Goal: Task Accomplishment & Management: Manage account settings

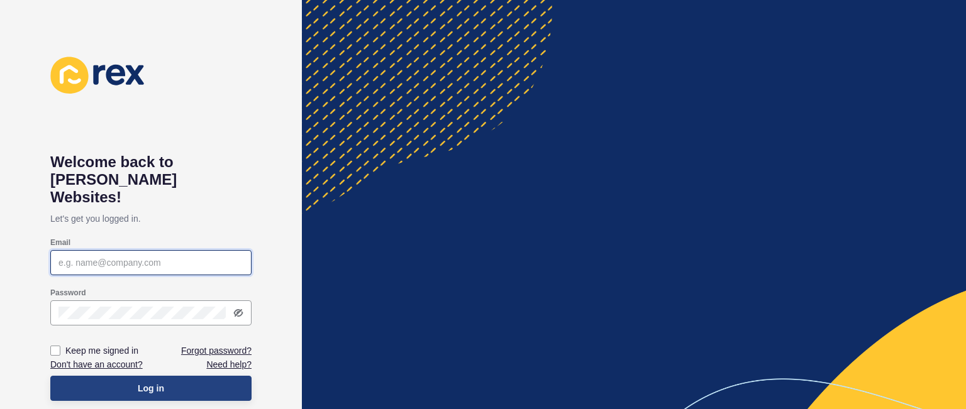
type input "[PERSON_NAME][EMAIL_ADDRESS][DOMAIN_NAME]"
click at [216, 376] on button "Log in" at bounding box center [150, 388] width 201 height 25
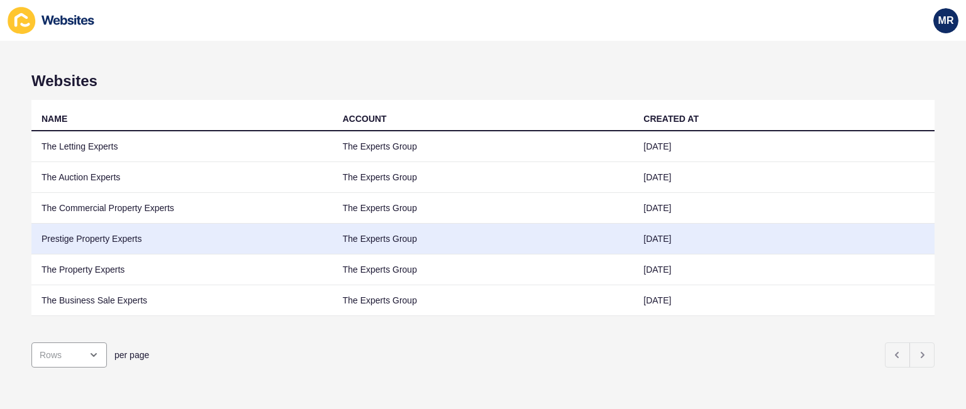
click at [121, 231] on td "Prestige Property Experts" at bounding box center [181, 239] width 301 height 31
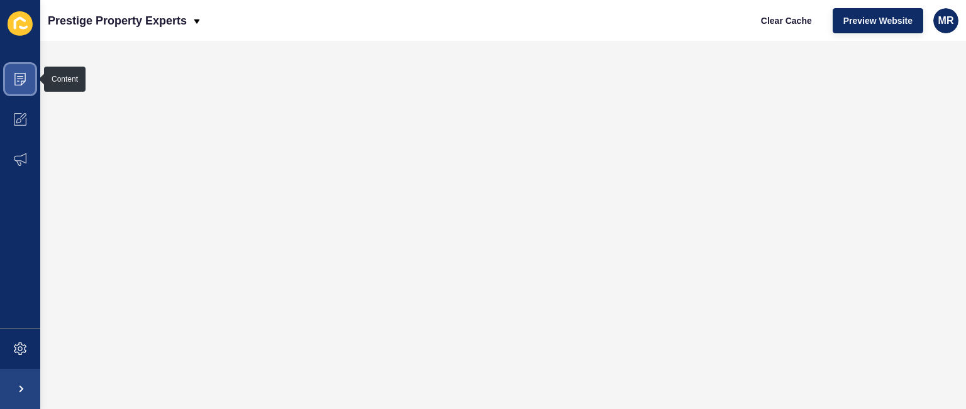
click at [9, 95] on span at bounding box center [20, 79] width 40 height 40
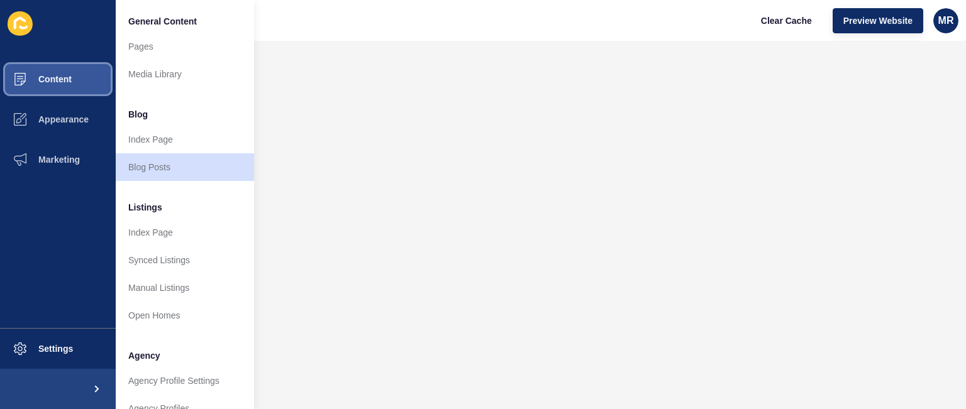
scroll to position [337, 0]
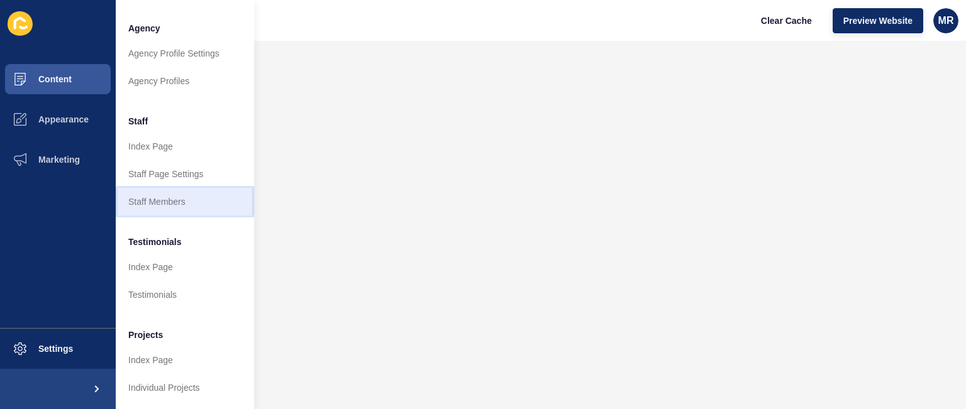
click at [186, 188] on link "Staff Members" at bounding box center [185, 202] width 138 height 28
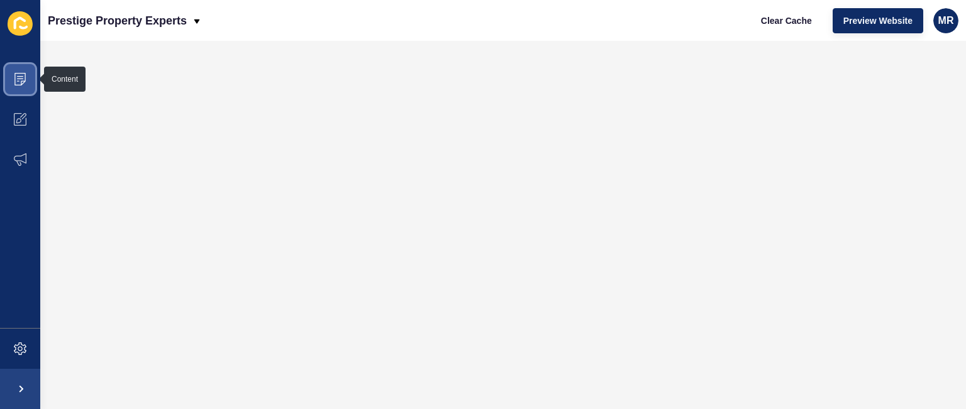
click at [21, 77] on icon at bounding box center [20, 76] width 6 height 1
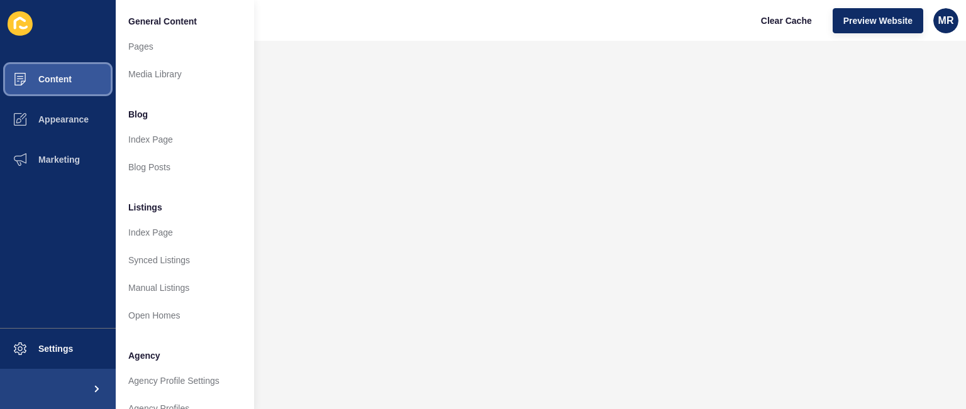
scroll to position [337, 0]
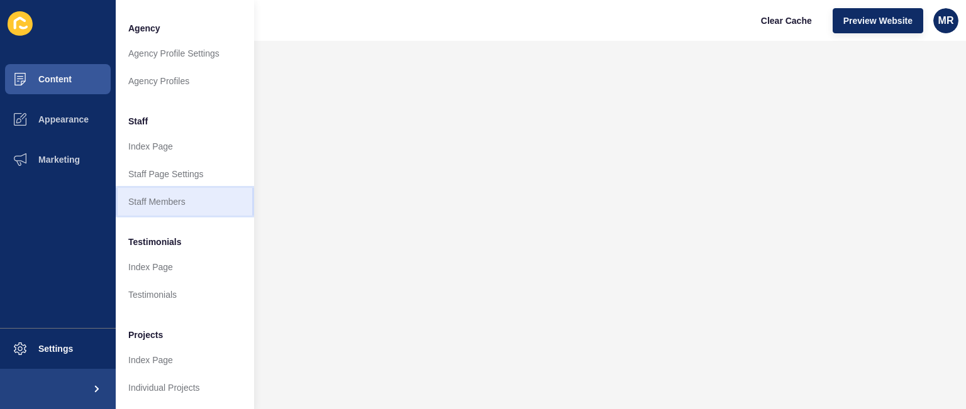
click at [205, 189] on link "Staff Members" at bounding box center [185, 202] width 138 height 28
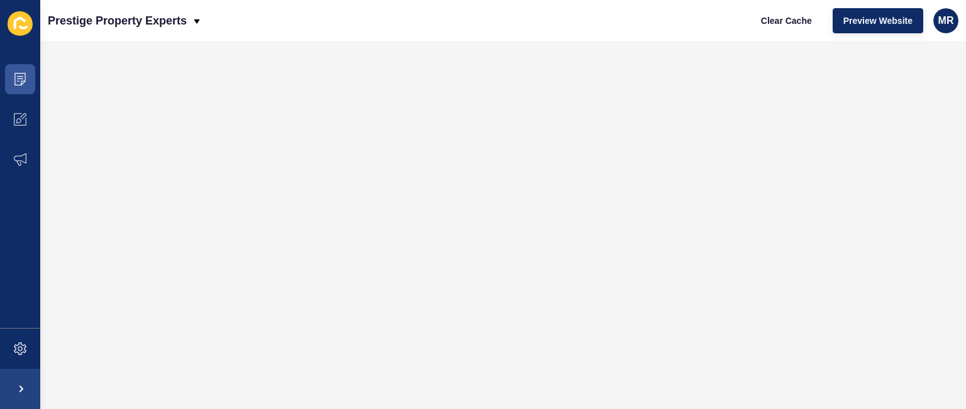
scroll to position [0, 0]
click at [26, 75] on span at bounding box center [20, 79] width 40 height 40
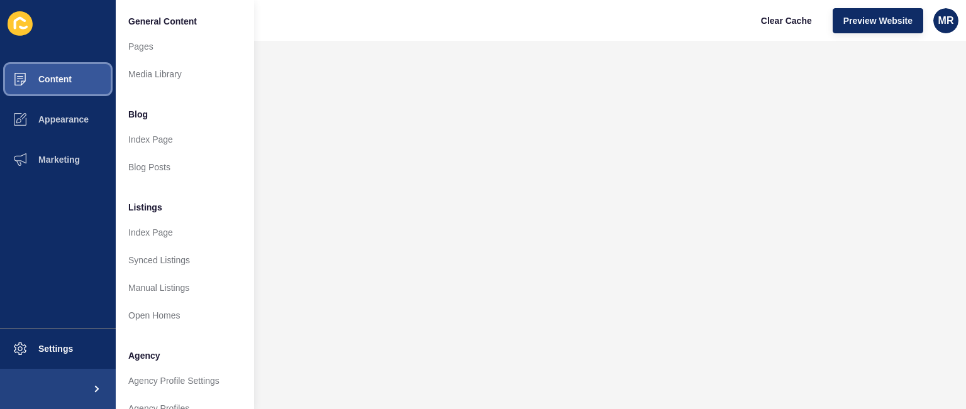
scroll to position [337, 0]
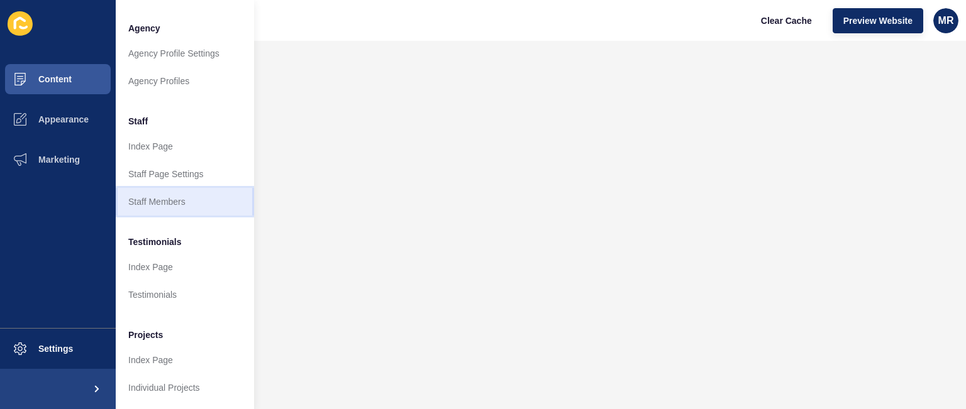
click at [201, 196] on link "Staff Members" at bounding box center [185, 202] width 138 height 28
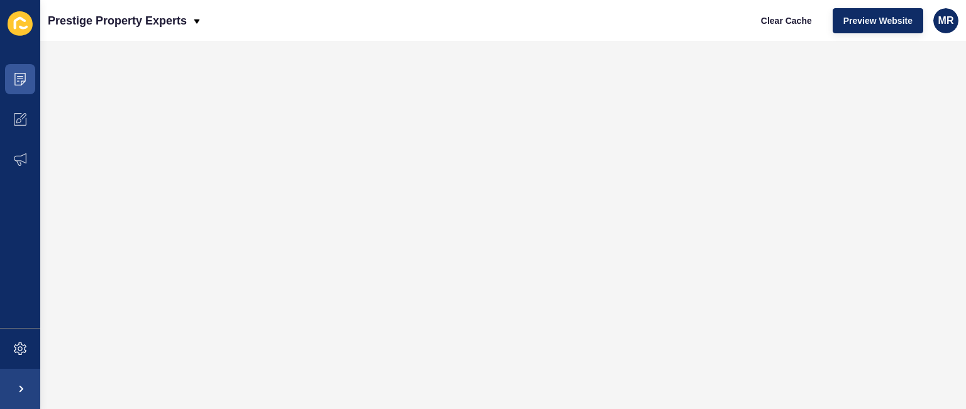
scroll to position [0, 0]
click at [946, 23] on span "MR" at bounding box center [947, 20] width 16 height 13
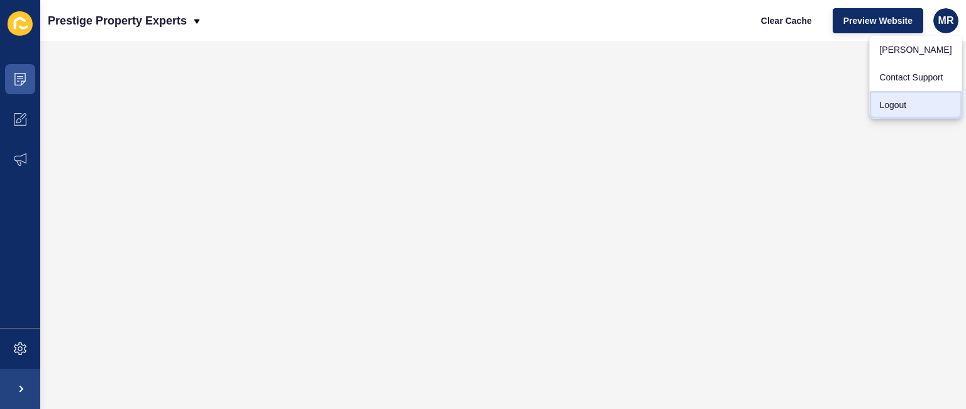
click at [901, 105] on link "Logout" at bounding box center [915, 105] width 92 height 28
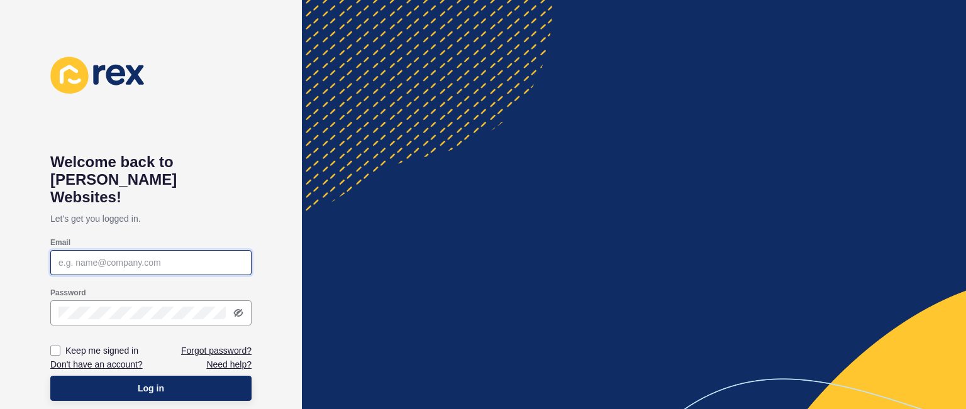
type input "[PERSON_NAME][EMAIL_ADDRESS][DOMAIN_NAME]"
